Goal: Find specific page/section: Find specific page/section

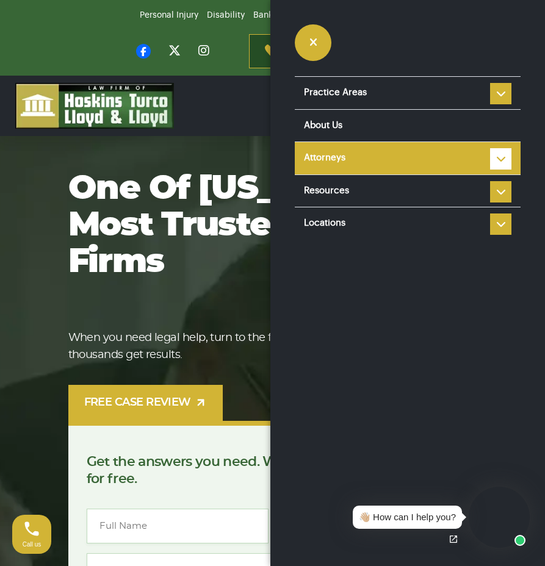
click at [488, 161] on link "Attorneys" at bounding box center [408, 158] width 226 height 32
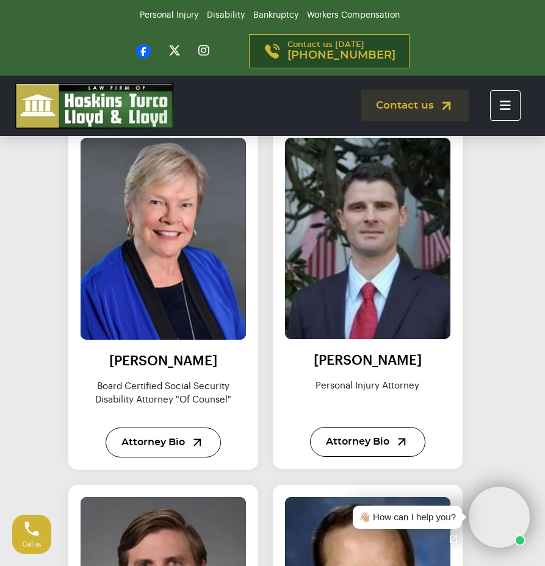
scroll to position [1708, 0]
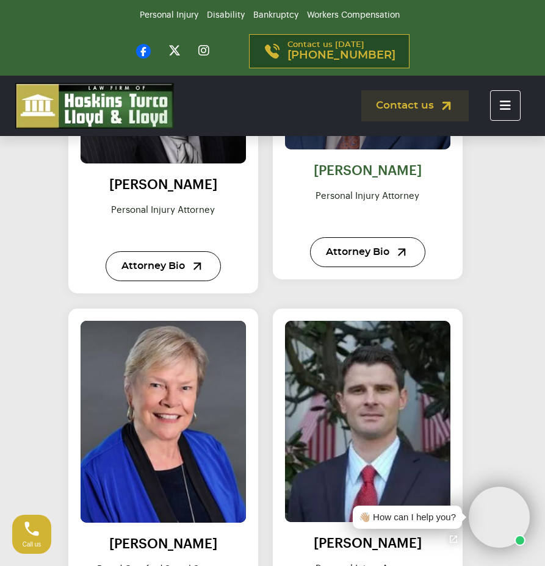
click at [364, 168] on link "[PERSON_NAME]" at bounding box center [368, 170] width 108 height 13
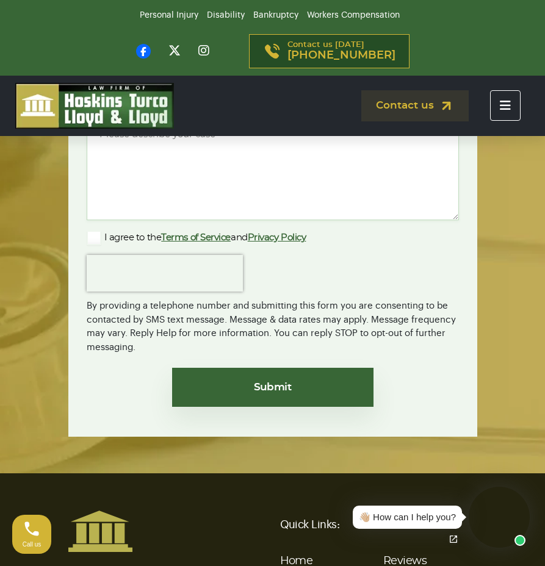
scroll to position [1683, 0]
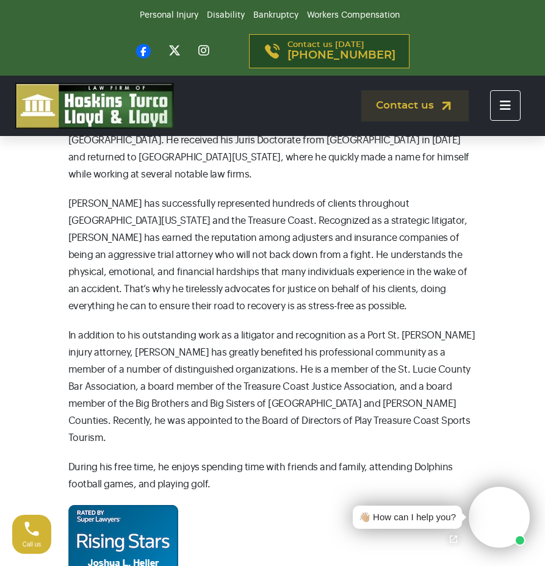
scroll to position [305, 0]
